Goal: Task Accomplishment & Management: Manage account settings

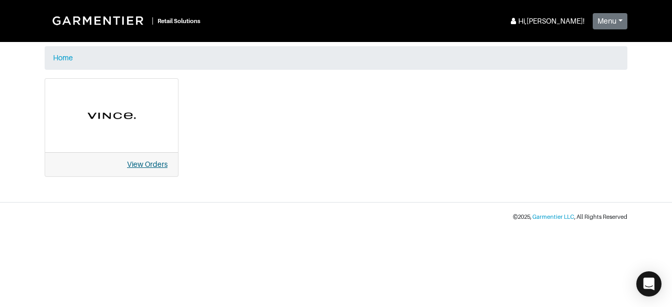
click at [161, 164] on link "View Orders" at bounding box center [147, 164] width 40 height 8
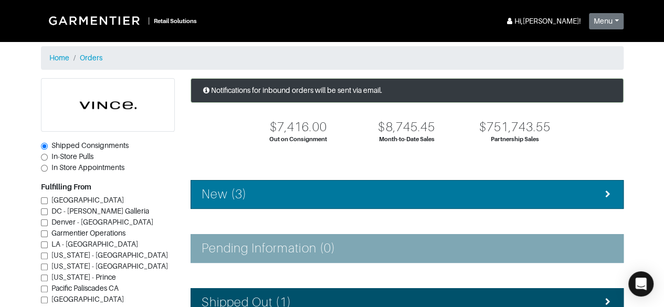
click at [316, 200] on div "New (3)" at bounding box center [407, 194] width 411 height 15
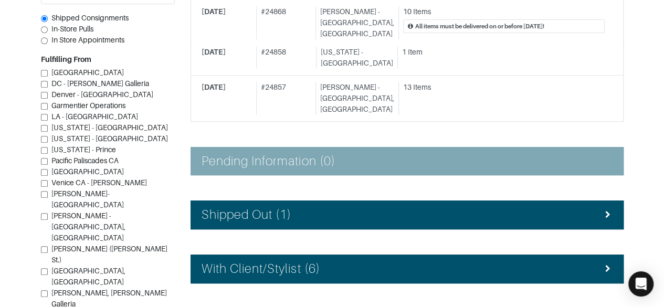
scroll to position [260, 0]
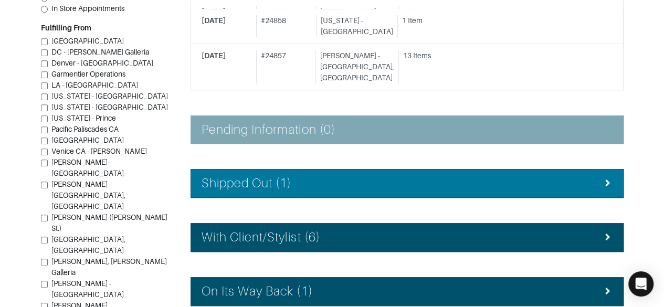
click at [563, 176] on div "Shipped Out (1)" at bounding box center [407, 183] width 411 height 15
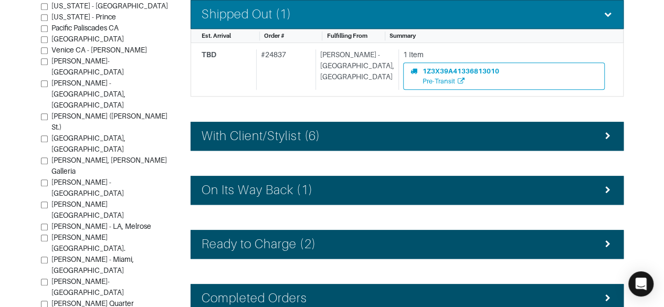
scroll to position [430, 0]
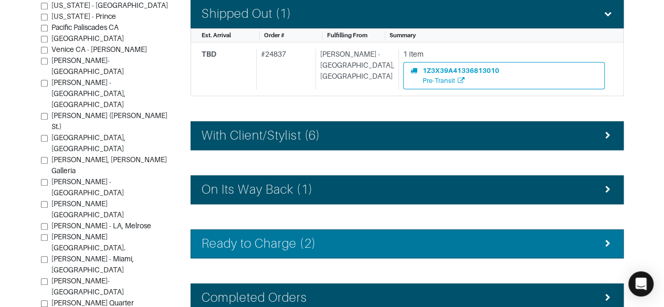
click at [562, 231] on li "Ready to Charge (2)" at bounding box center [407, 243] width 433 height 29
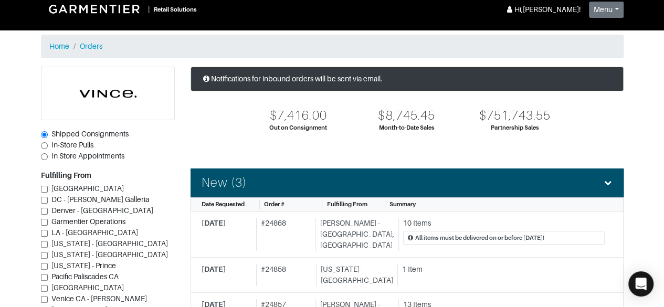
scroll to position [0, 0]
